Goal: Navigation & Orientation: Find specific page/section

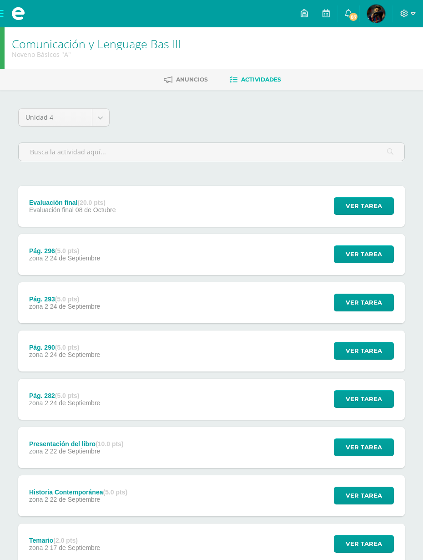
click at [326, 16] on icon at bounding box center [326, 13] width 7 height 8
click at [301, 10] on icon at bounding box center [304, 13] width 7 height 8
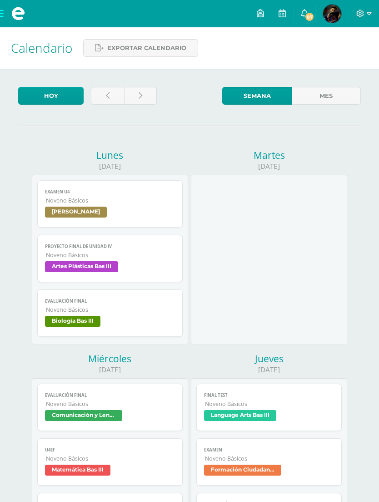
click at [282, 13] on icon at bounding box center [282, 13] width 7 height 8
click at [279, 13] on icon at bounding box center [282, 13] width 7 height 8
click at [106, 53] on link "Exportar calendario" at bounding box center [140, 48] width 115 height 18
click at [331, 11] on img at bounding box center [332, 14] width 18 height 18
click at [286, 15] on icon at bounding box center [282, 13] width 7 height 8
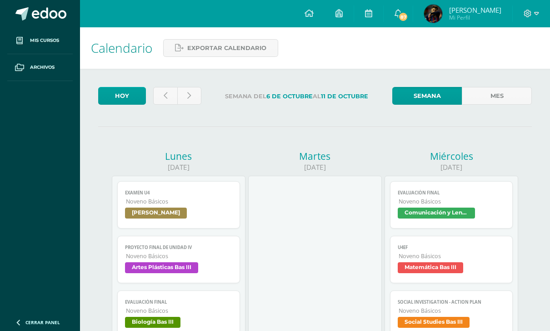
click at [368, 10] on icon at bounding box center [368, 13] width 7 height 8
click at [344, 16] on link at bounding box center [339, 13] width 29 height 27
click at [16, 14] on span at bounding box center [21, 13] width 13 height 13
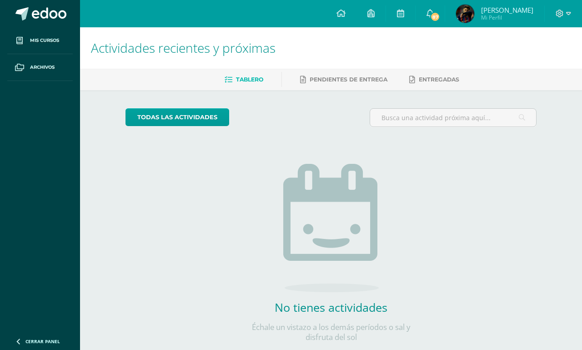
click at [396, 14] on link at bounding box center [400, 13] width 29 height 27
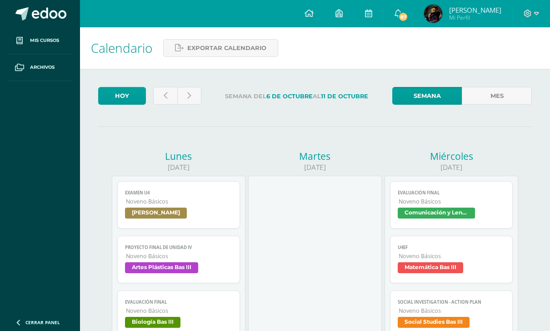
click at [342, 11] on icon at bounding box center [339, 13] width 7 height 8
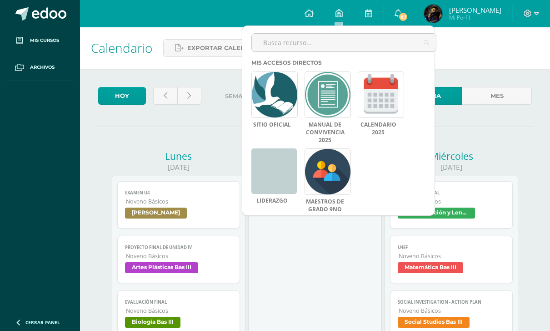
click at [376, 91] on link at bounding box center [381, 94] width 46 height 46
